Goal: Task Accomplishment & Management: Complete application form

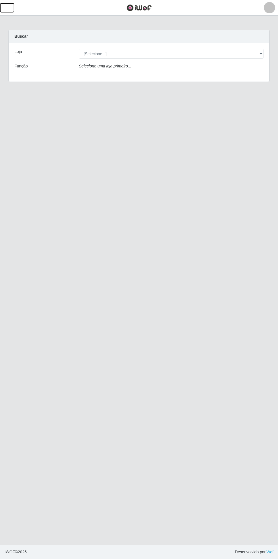
click at [8, 8] on span "button" at bounding box center [6, 8] width 7 height 7
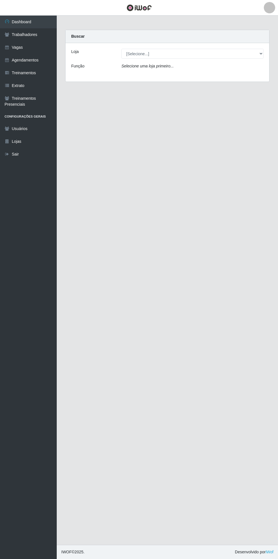
click at [41, 61] on link "Agendamentos" at bounding box center [28, 60] width 57 height 13
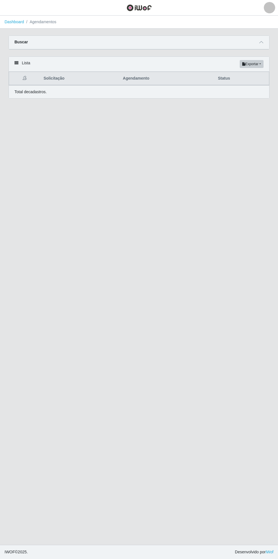
click at [263, 43] on icon at bounding box center [261, 42] width 4 height 4
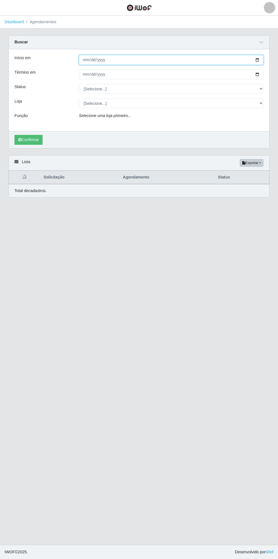
click at [262, 60] on input "Início em" at bounding box center [171, 60] width 185 height 10
type input "[DATE]"
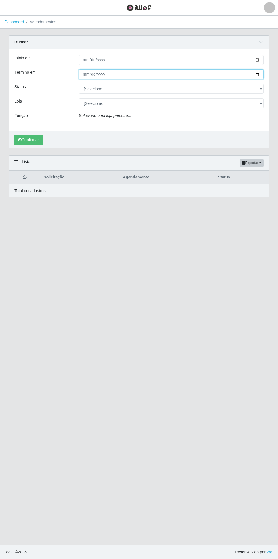
click at [263, 73] on input "Término em" at bounding box center [171, 74] width 185 height 10
type input "[DATE]"
click at [269, 89] on div "Início em [DATE] Término em [DATE] Status [Selecione...] AGENDADO AGUARDANDO LI…" at bounding box center [139, 90] width 260 height 82
click at [262, 88] on select "[Selecione...] AGENDADO AGUARDANDO LIBERAR EM ANDAMENTO EM REVISÃO FINALIZADO C…" at bounding box center [171, 89] width 185 height 10
select select "FINALIZADO"
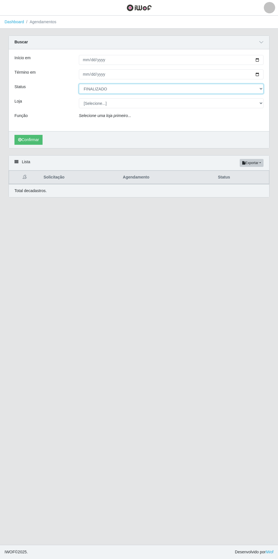
click at [79, 84] on select "[Selecione...] AGENDADO AGUARDANDO LIBERAR EM ANDAMENTO EM REVISÃO FINALIZADO C…" at bounding box center [171, 89] width 185 height 10
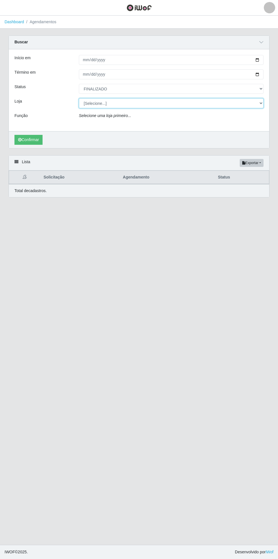
click at [261, 105] on select "[Selecione...] Bemais Supermercados - [GEOGRAPHIC_DATA]" at bounding box center [171, 103] width 185 height 10
select select "250"
click at [79, 98] on select "[Selecione...] Bemais Supermercados - [GEOGRAPHIC_DATA]" at bounding box center [171, 103] width 185 height 10
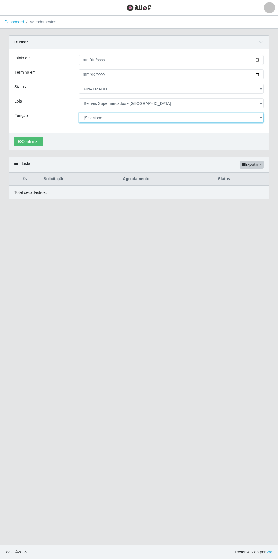
click at [262, 120] on select "[Selecione...] ASG ASG + ASG ++ Auxiliar de Estacionamento Auxiliar de Estacion…" at bounding box center [171, 118] width 185 height 10
select select "71"
click at [79, 113] on select "[Selecione...] ASG ASG + ASG ++ Auxiliar de Estacionamento Auxiliar de Estacion…" at bounding box center [171, 118] width 185 height 10
click at [24, 141] on button "Confirmar" at bounding box center [28, 142] width 28 height 10
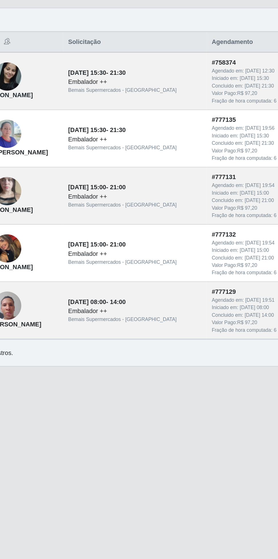
click at [153, 401] on main "Dashboard Agendamentos Carregando... Buscar Início em [DATE] Término em [DATE] …" at bounding box center [139, 281] width 278 height 530
select select "[Selecione...]"
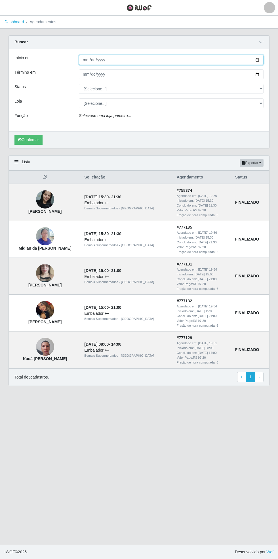
click at [261, 58] on input "Início em" at bounding box center [171, 60] width 185 height 10
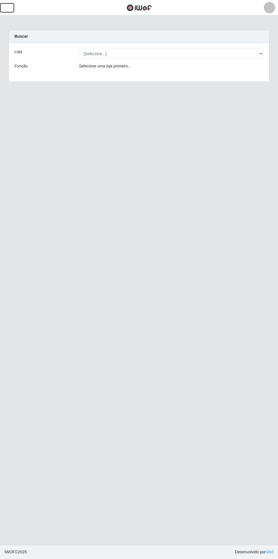
click at [10, 12] on button "button" at bounding box center [7, 7] width 14 height 9
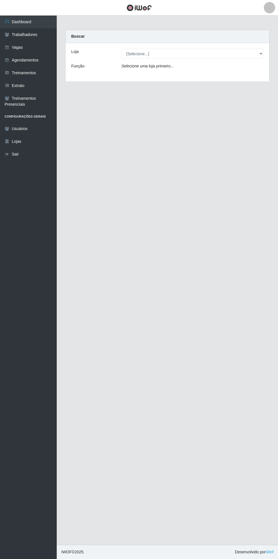
click at [29, 60] on link "Agendamentos" at bounding box center [28, 60] width 57 height 13
